Goal: Find contact information: Find contact information

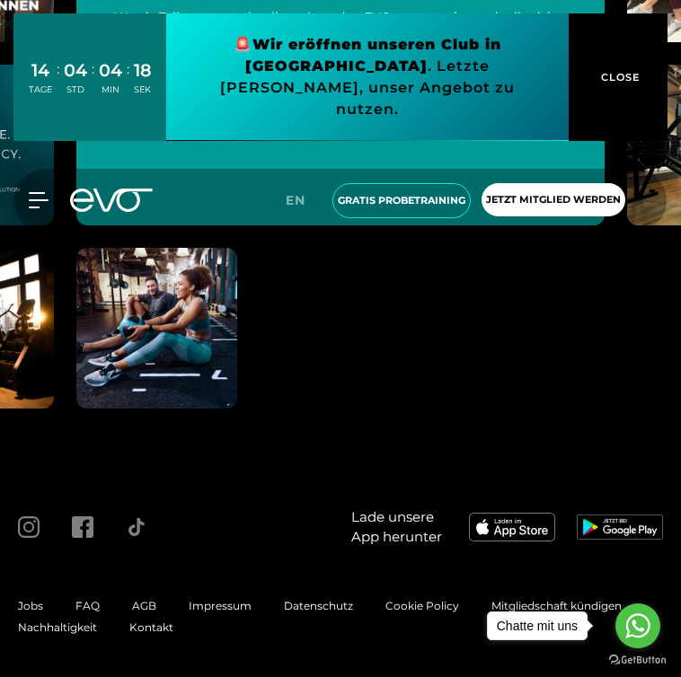
click at [230, 604] on span "Impressum" at bounding box center [220, 605] width 63 height 13
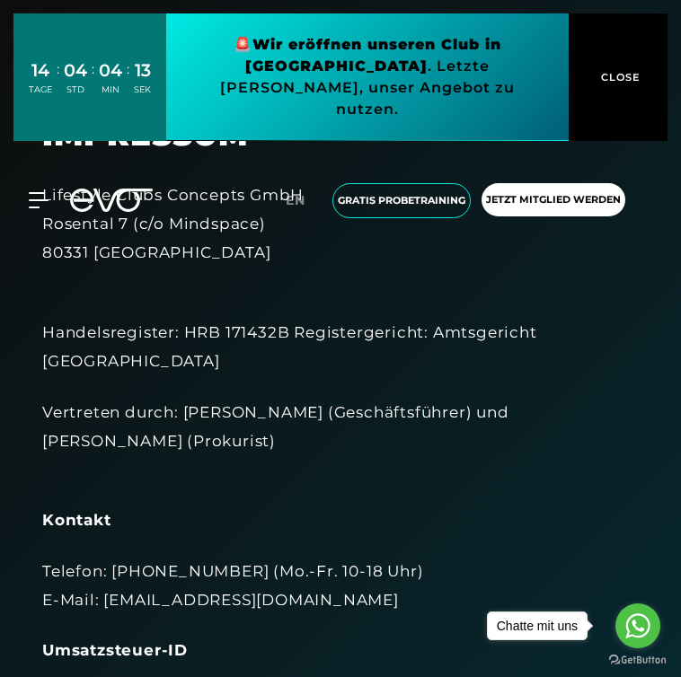
click at [88, 195] on div "MyEVO Login Über EVO Mitgliedschaften Probetraining TAGESPASS EVO Studios [GEOG…" at bounding box center [341, 201] width 674 height 64
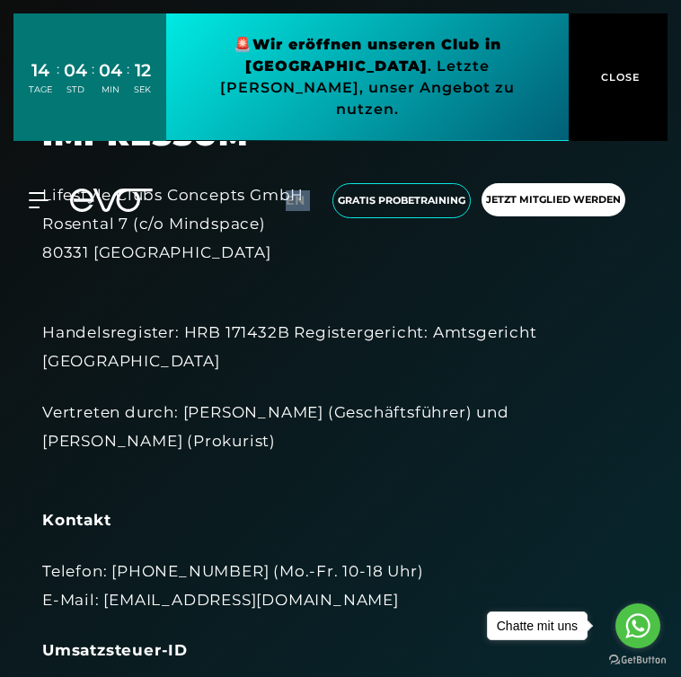
click at [88, 195] on div "MyEVO Login Über EVO Mitgliedschaften Probetraining TAGESPASS EVO Studios [GEOG…" at bounding box center [341, 201] width 674 height 64
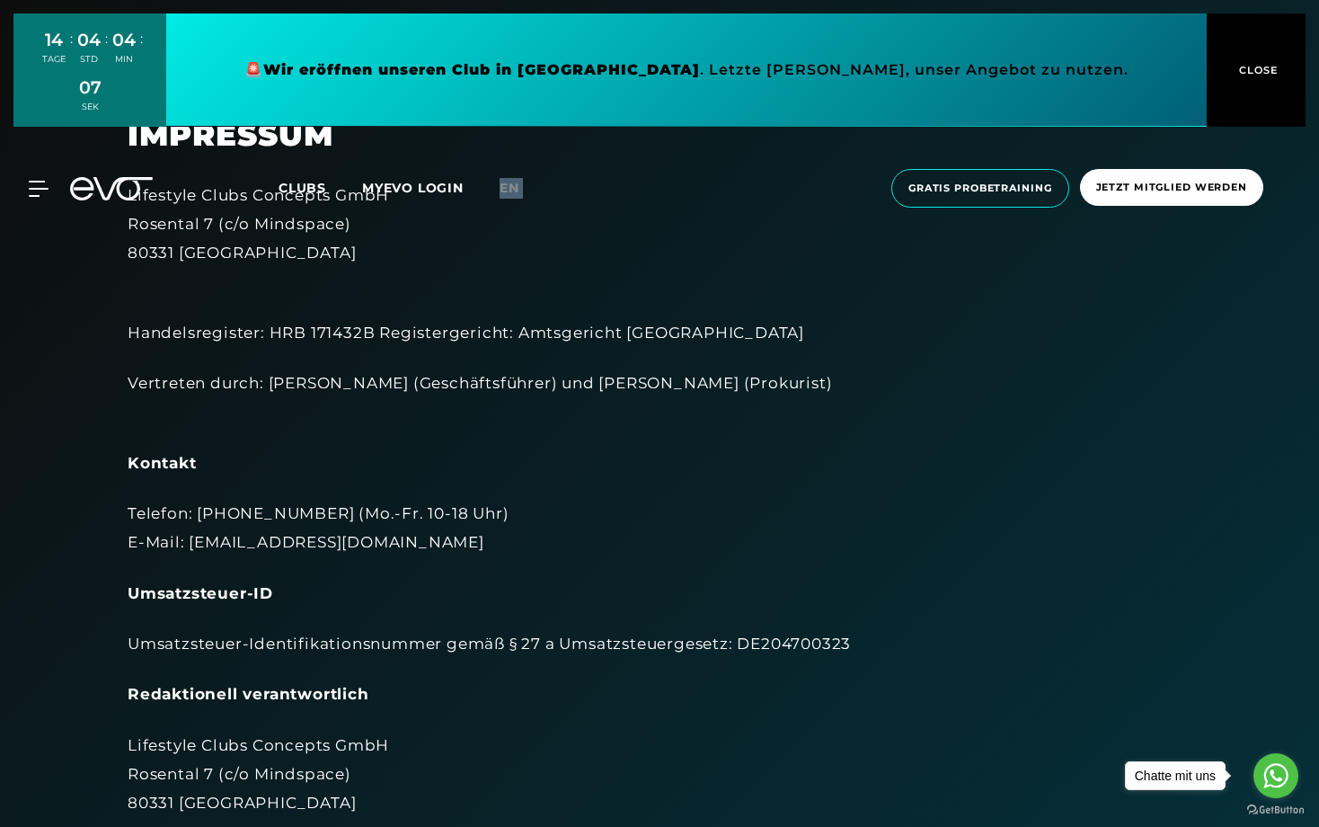
click at [680, 78] on button "CLOSE" at bounding box center [1256, 69] width 99 height 113
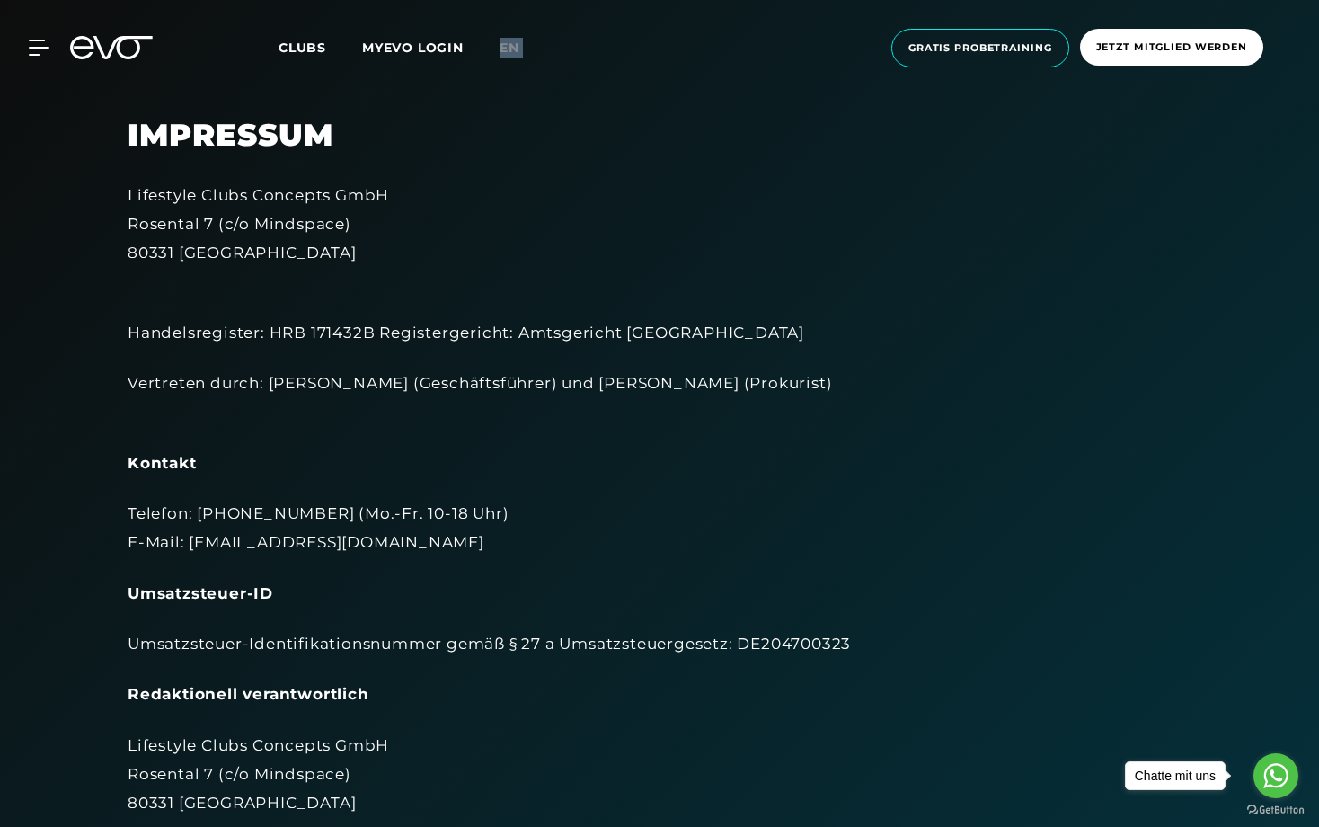
click at [164, 193] on div "Lifestyle Clubs Concepts GmbH [STREET_ADDRESS]" at bounding box center [660, 224] width 1064 height 87
copy div "Lifestyle Clubs Concepts GmbH"
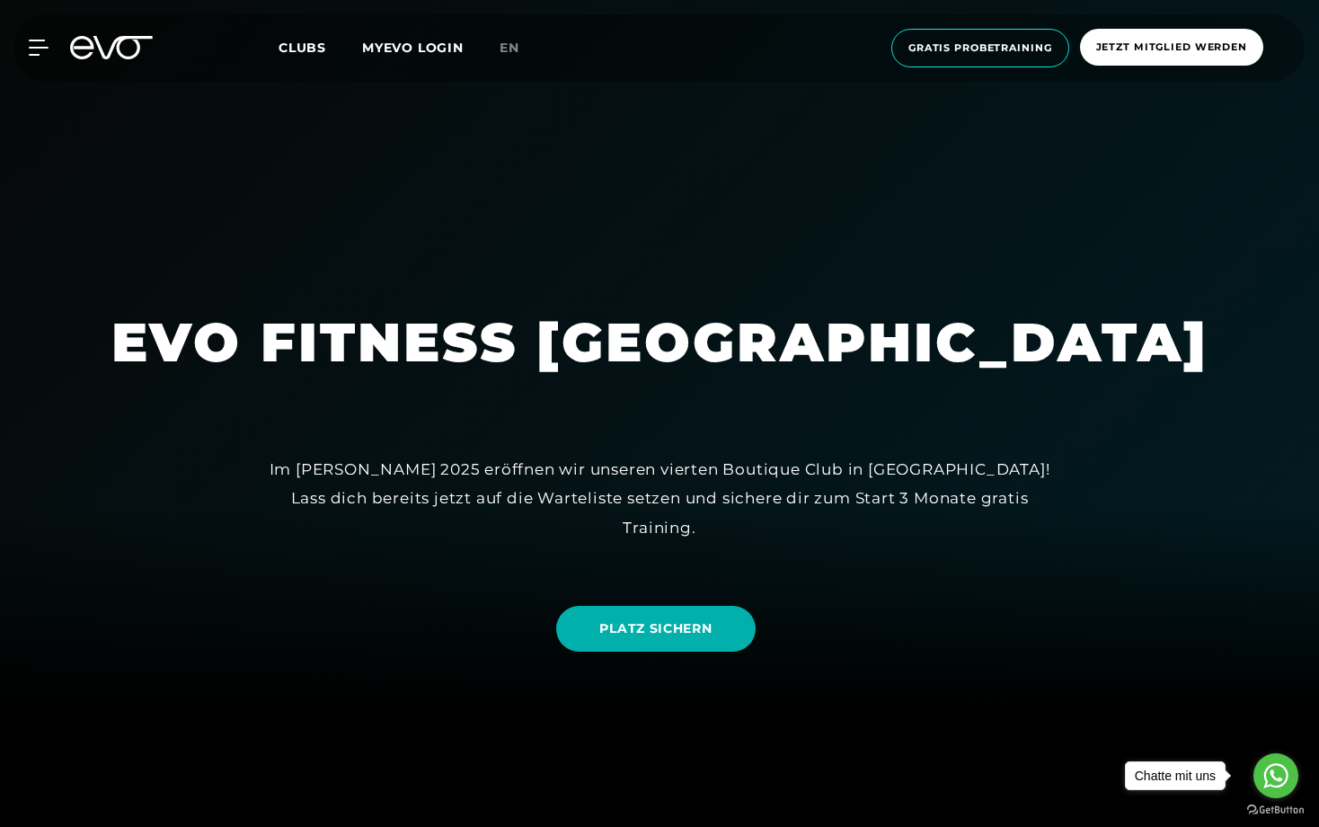
scroll to position [118, 0]
click at [332, 306] on h1 "EVO FITNESS [GEOGRAPHIC_DATA]" at bounding box center [659, 341] width 1097 height 70
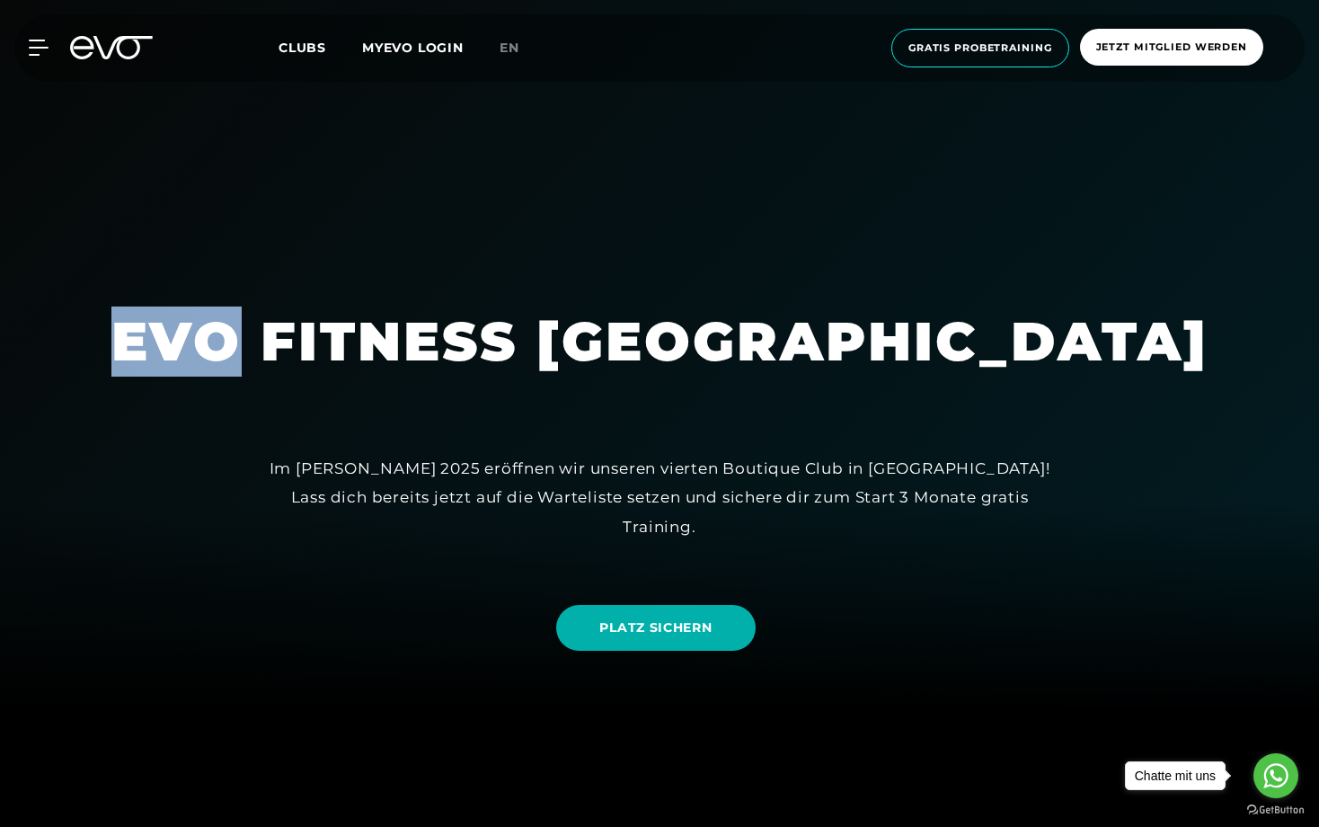
click at [332, 306] on h1 "EVO FITNESS [GEOGRAPHIC_DATA]" at bounding box center [659, 341] width 1097 height 70
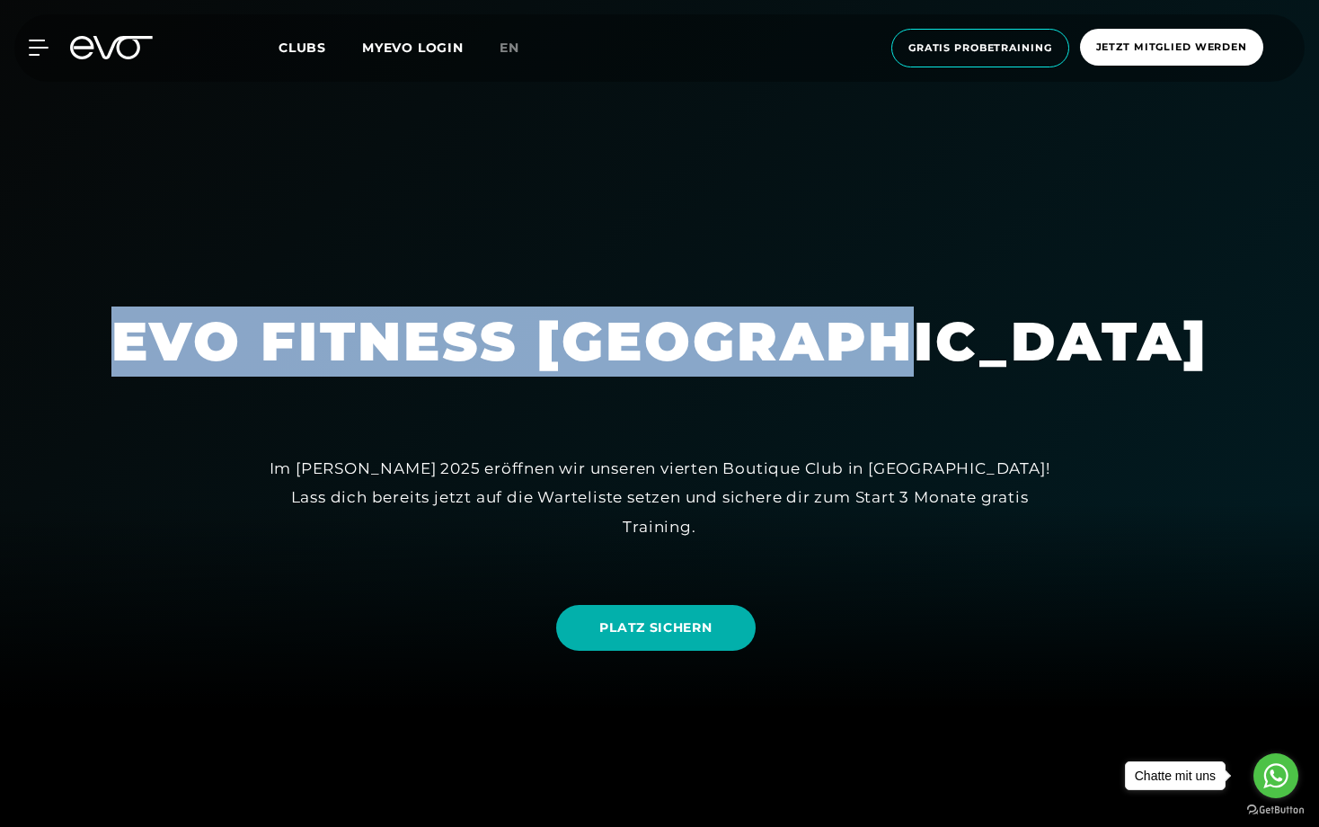
click at [332, 306] on h1 "EVO FITNESS [GEOGRAPHIC_DATA]" at bounding box center [659, 341] width 1097 height 70
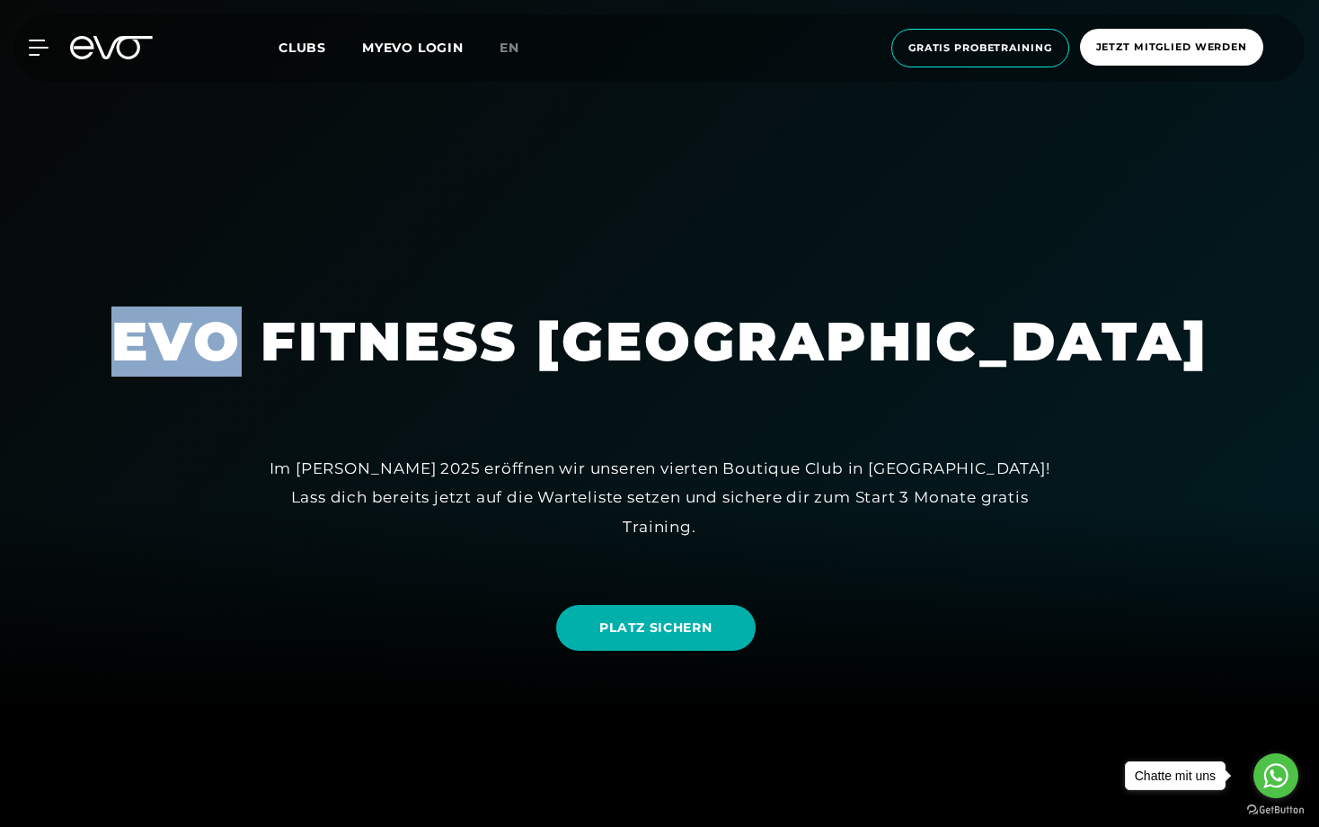
click at [332, 306] on h1 "EVO FITNESS [GEOGRAPHIC_DATA]" at bounding box center [659, 341] width 1097 height 70
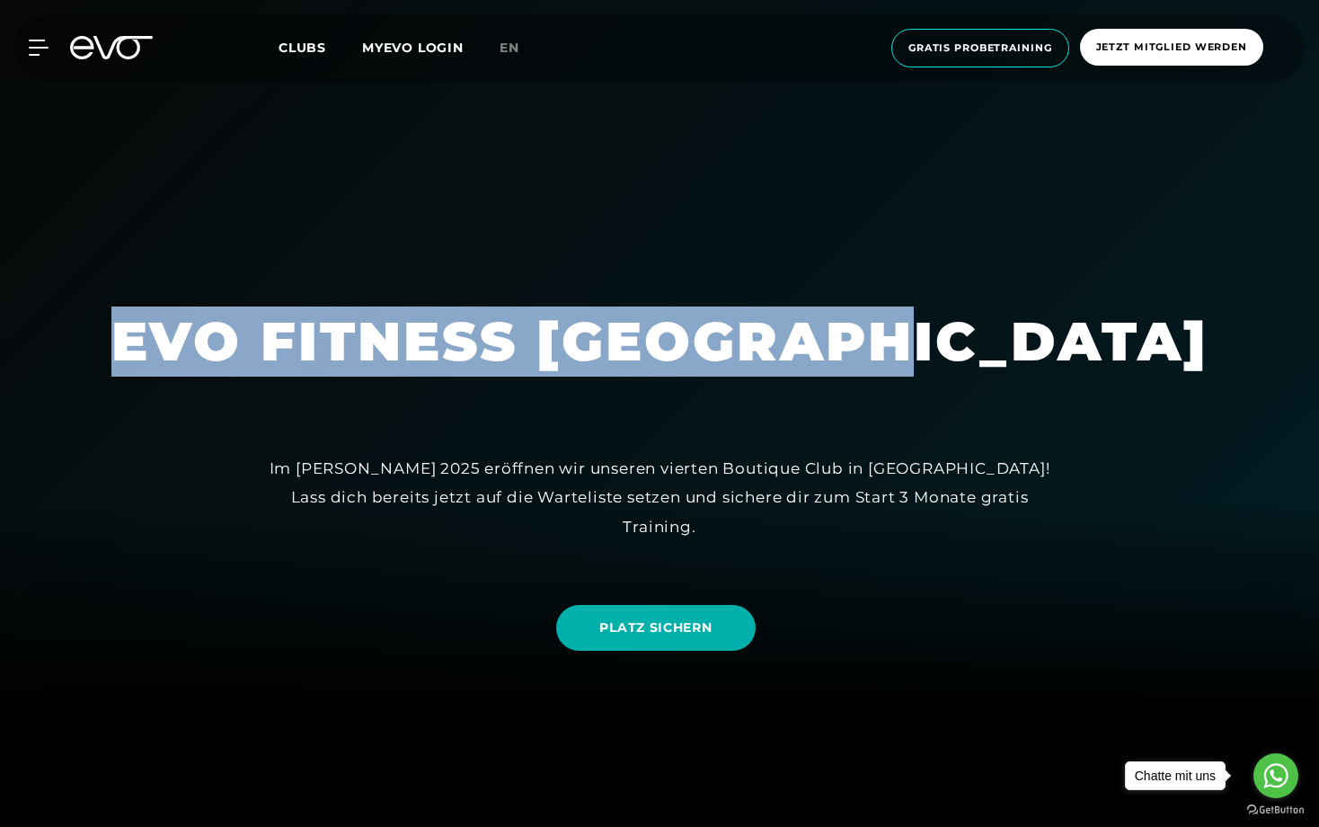
click at [332, 306] on h1 "EVO FITNESS [GEOGRAPHIC_DATA]" at bounding box center [659, 341] width 1097 height 70
